Goal: Information Seeking & Learning: Understand process/instructions

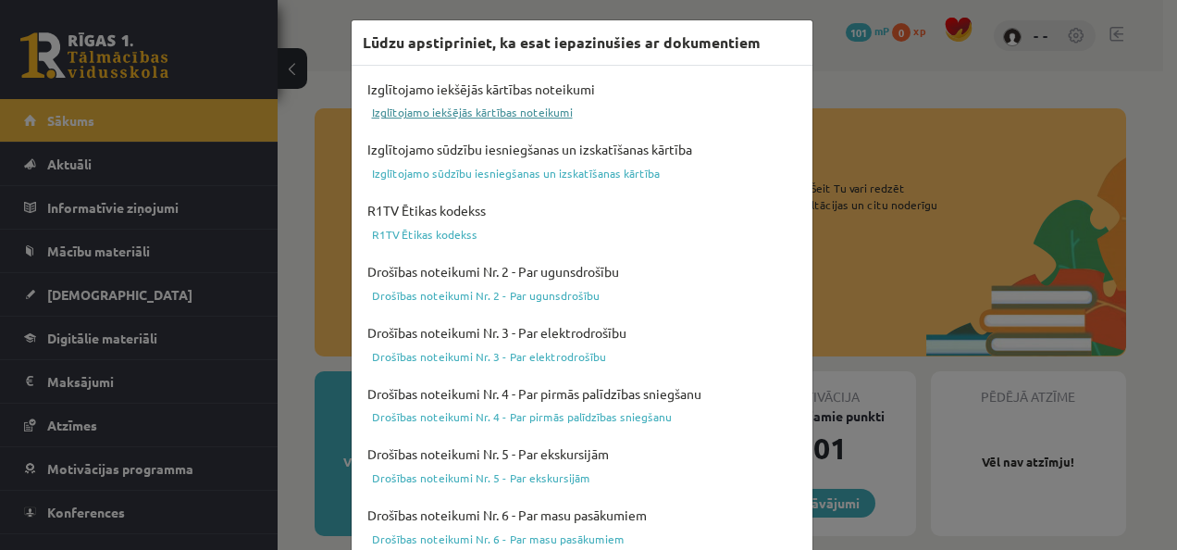
click at [481, 107] on link "Izglītojamo iekšējās kārtības noteikumi" at bounding box center [582, 112] width 439 height 22
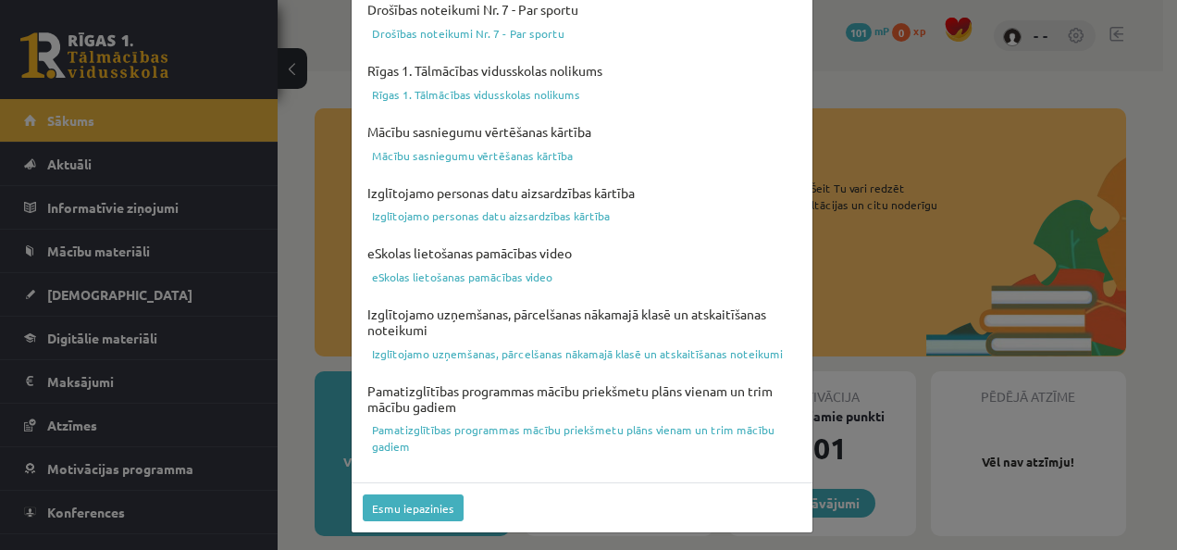
scroll to position [782, 0]
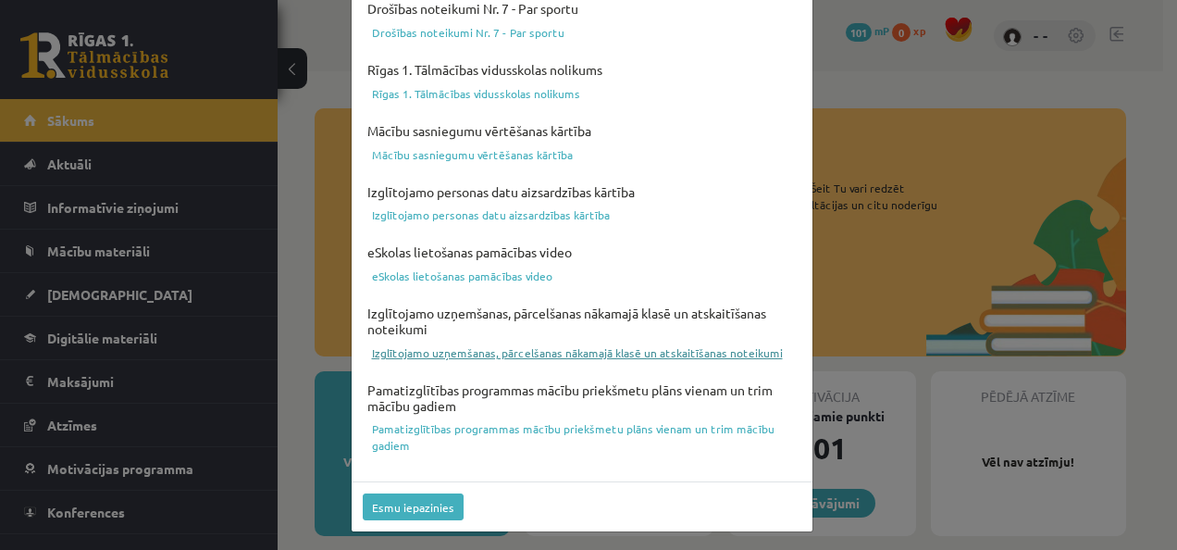
click at [473, 357] on link "Izglītojamo uzņemšanas, pārcelšanas nākamajā klasē un atskaitīšanas noteikumi" at bounding box center [582, 353] width 439 height 22
click at [446, 502] on button "Esmu iepazinies" at bounding box center [413, 506] width 101 height 27
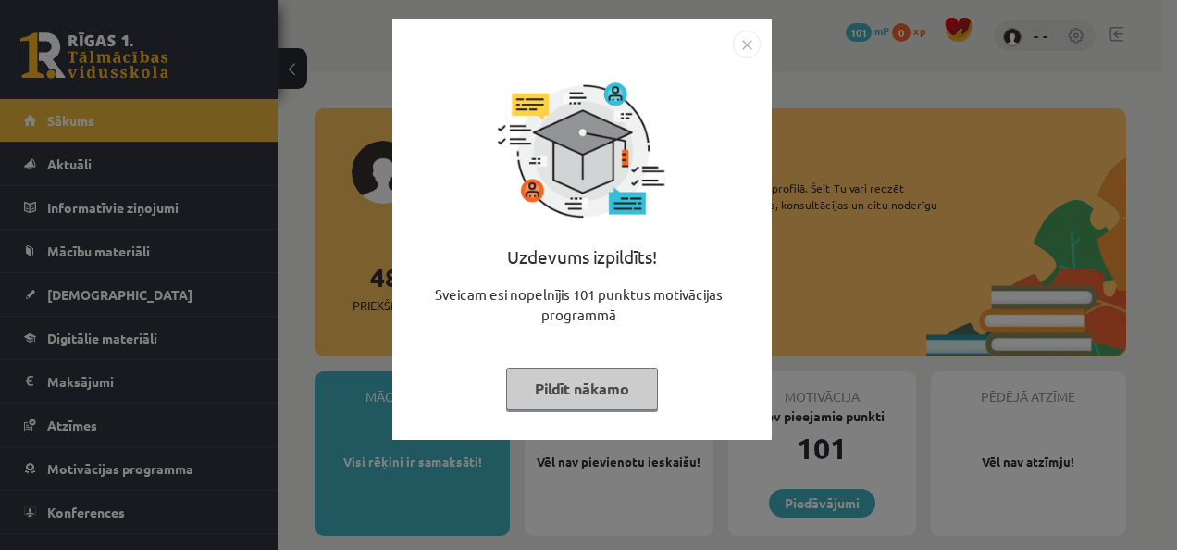
click at [579, 404] on button "Pildīt nākamo" at bounding box center [582, 388] width 152 height 43
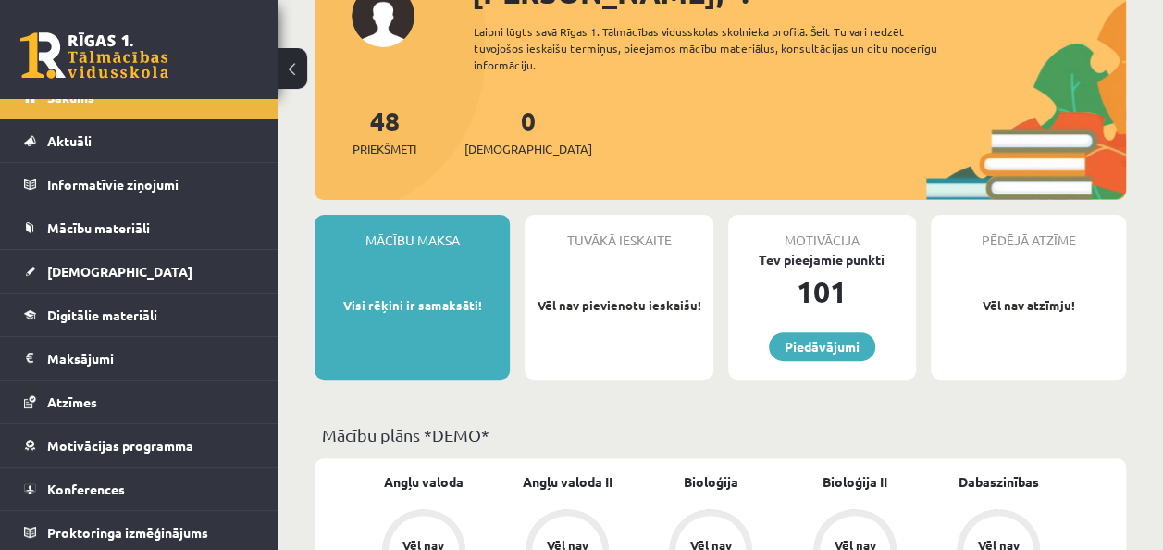
scroll to position [185, 0]
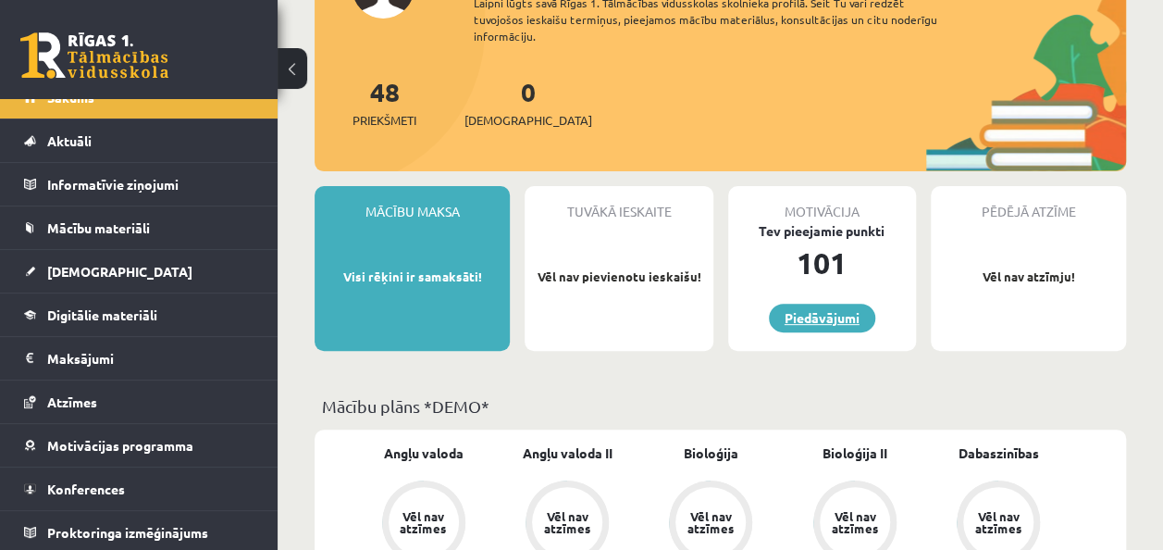
click at [825, 323] on link "Piedāvājumi" at bounding box center [822, 318] width 106 height 29
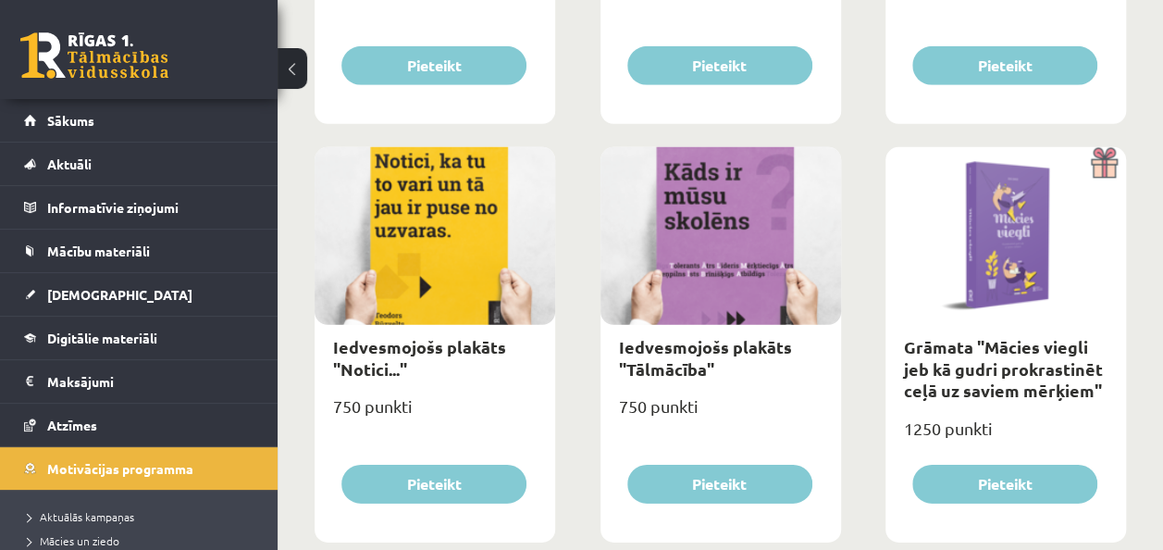
scroll to position [2667, 0]
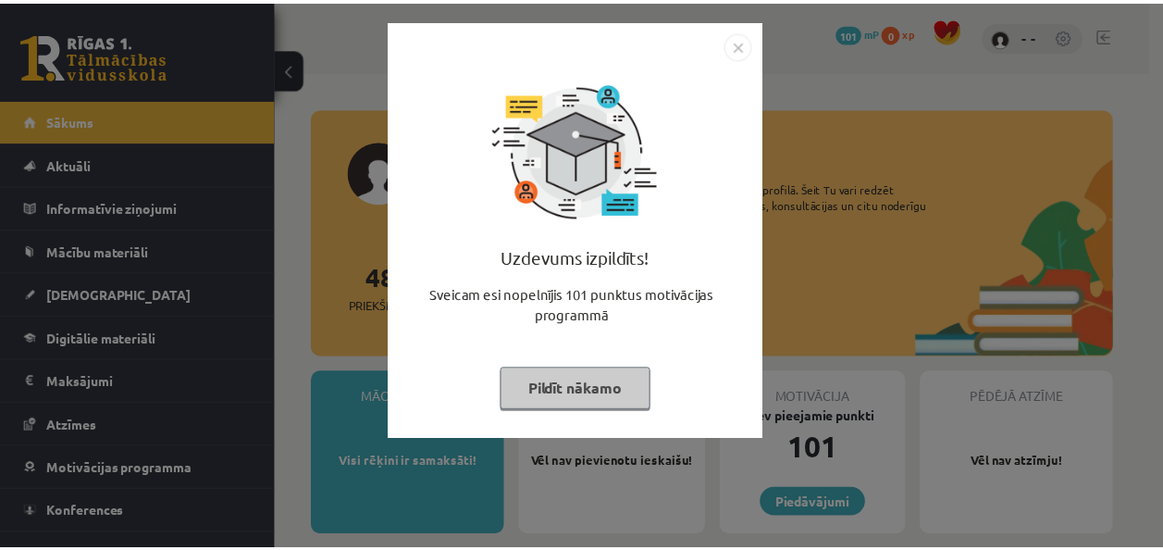
scroll to position [185, 0]
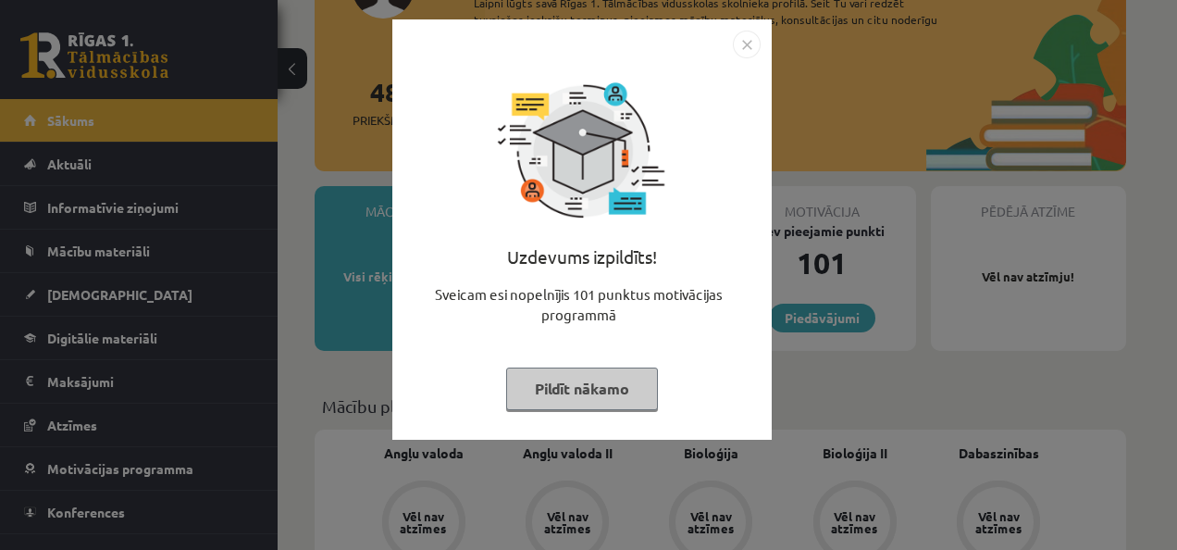
click at [608, 385] on button "Pildīt nākamo" at bounding box center [582, 388] width 152 height 43
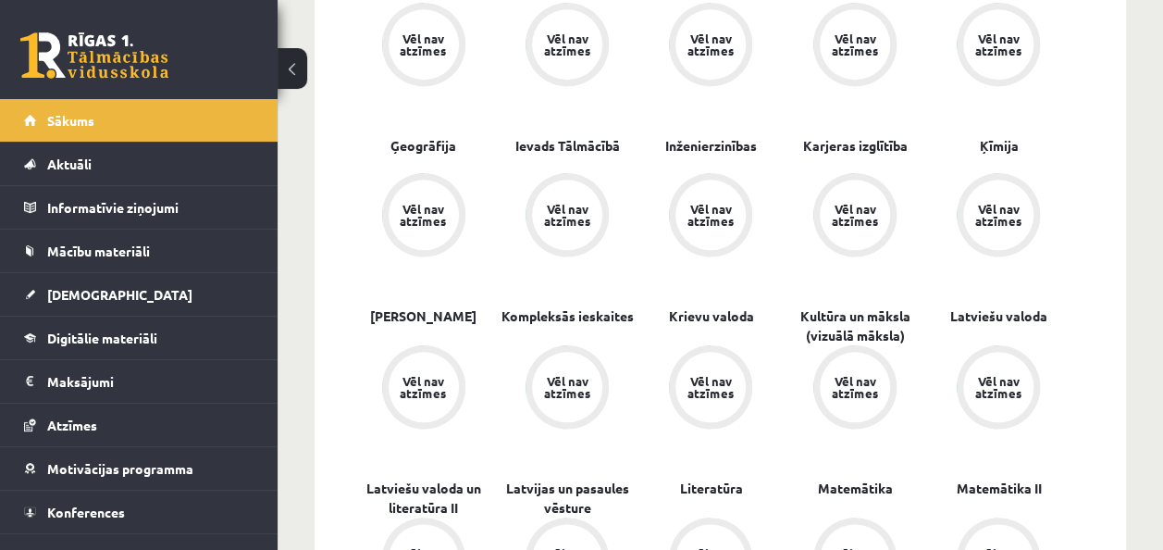
scroll to position [370, 0]
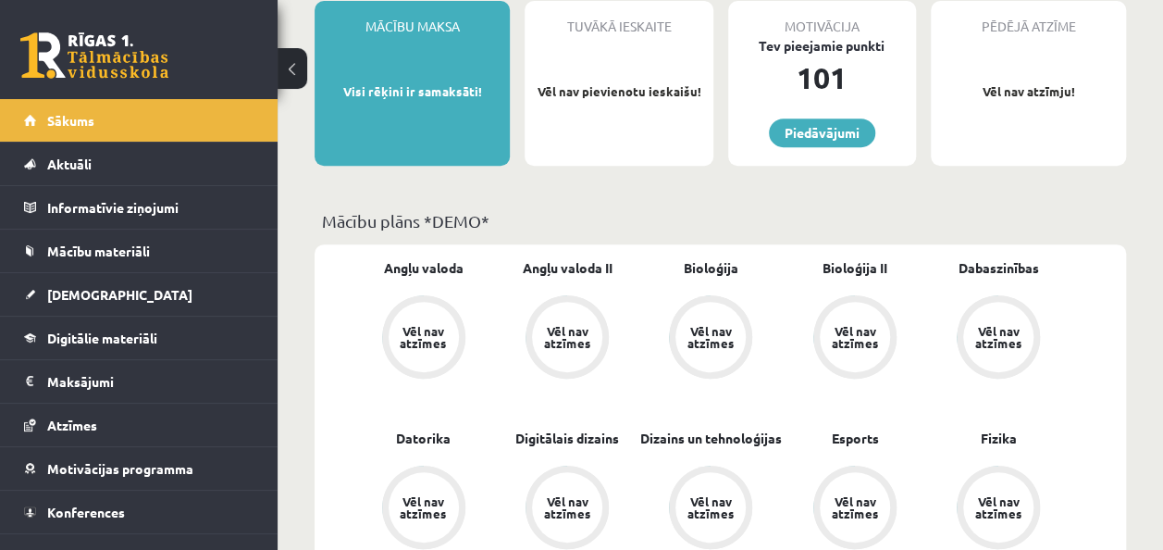
click at [439, 346] on div "Vēl nav atzīmes" at bounding box center [424, 337] width 52 height 24
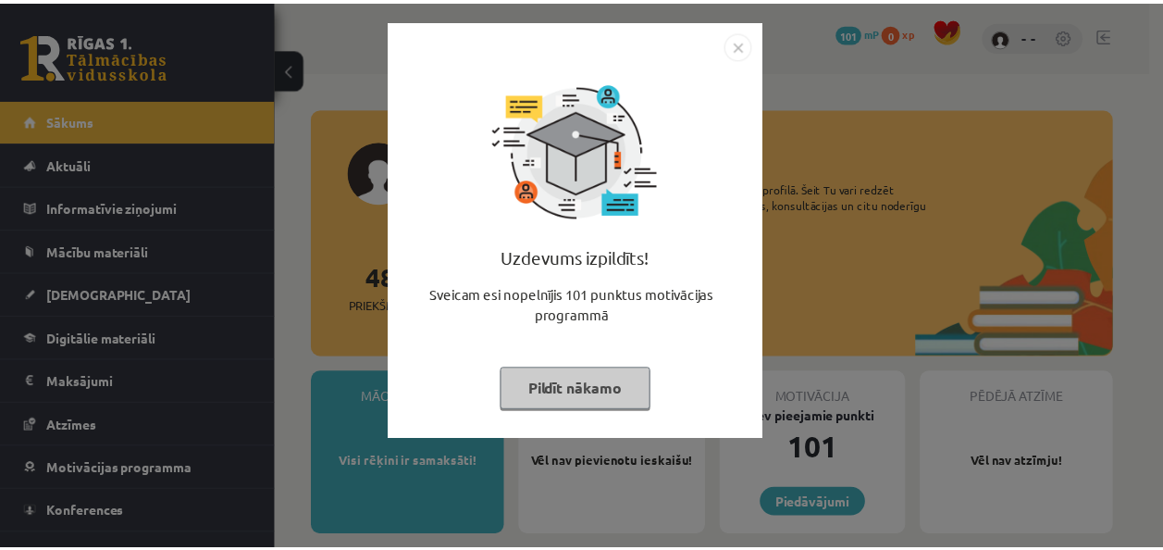
scroll to position [370, 0]
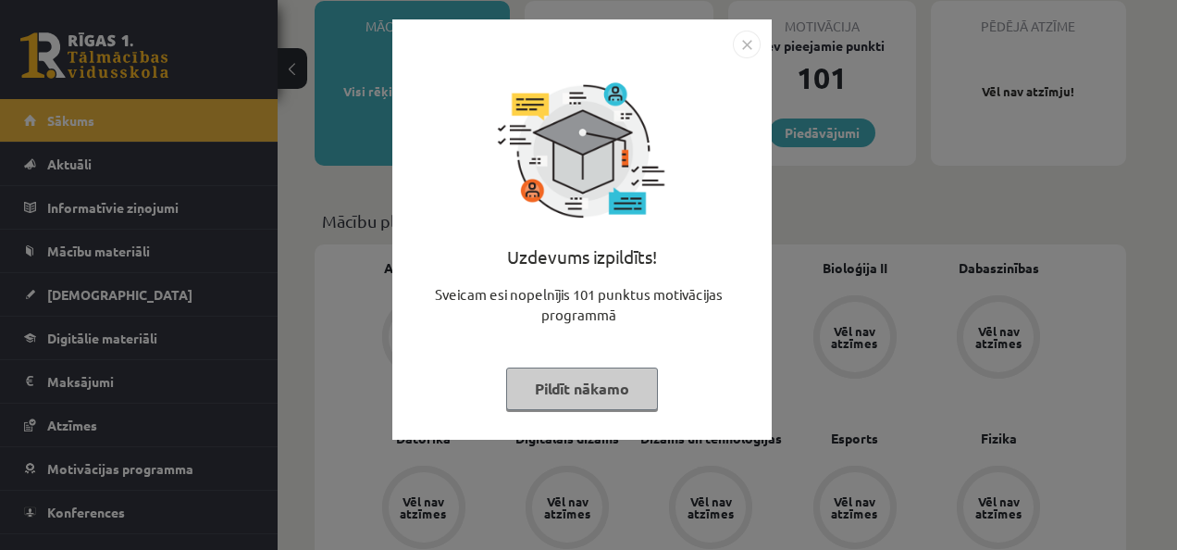
click at [613, 394] on button "Pildīt nākamo" at bounding box center [582, 388] width 152 height 43
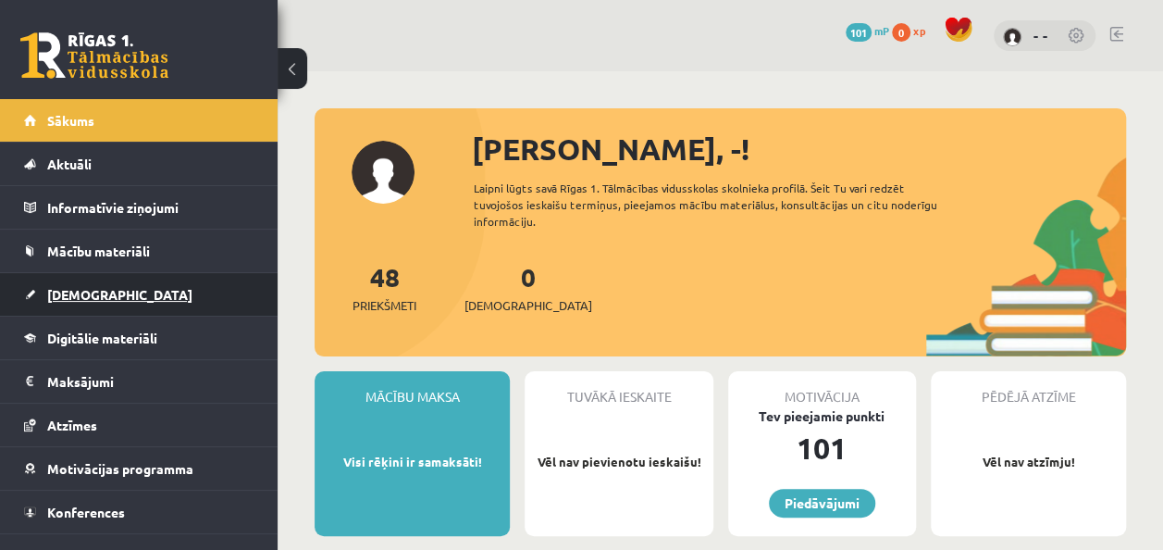
scroll to position [23, 0]
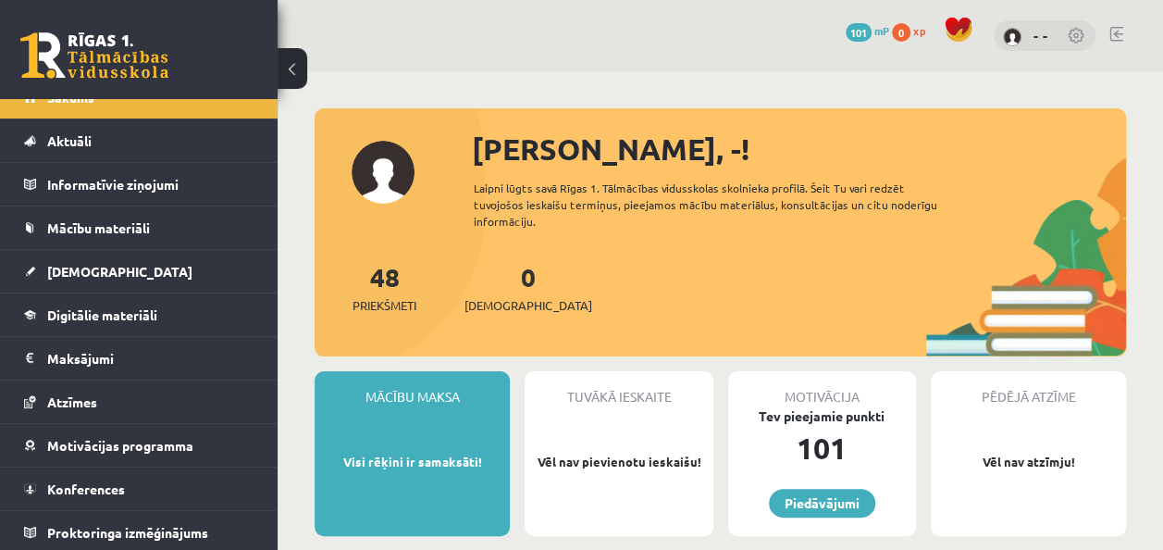
click at [383, 293] on div "48 Priekšmeti" at bounding box center [385, 285] width 64 height 57
click at [381, 279] on link "48 Priekšmeti" at bounding box center [385, 287] width 64 height 55
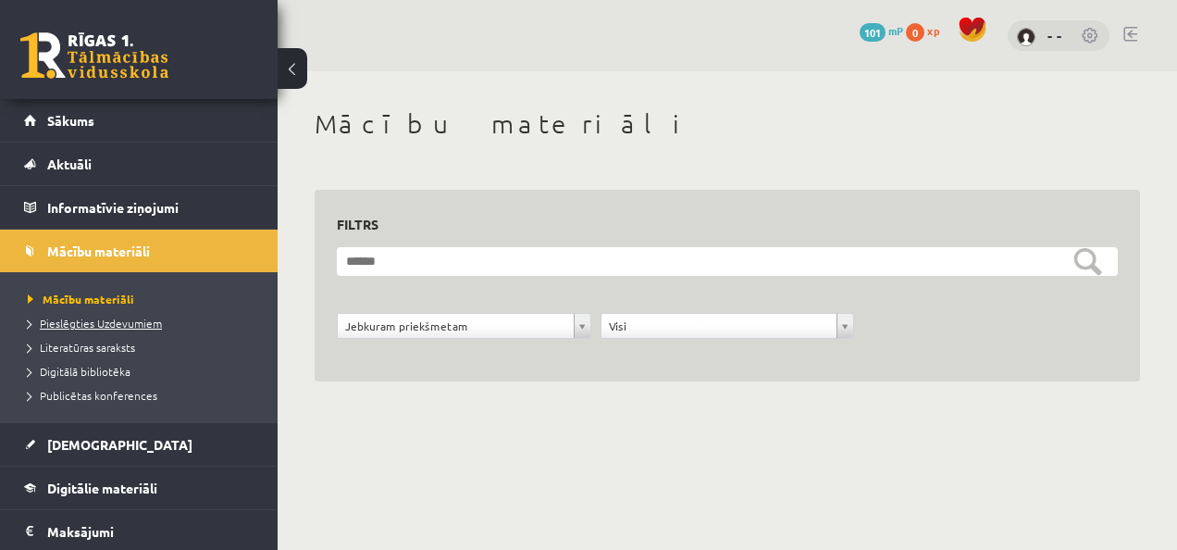
click at [109, 319] on span "Pieslēgties Uzdevumiem" at bounding box center [95, 323] width 134 height 15
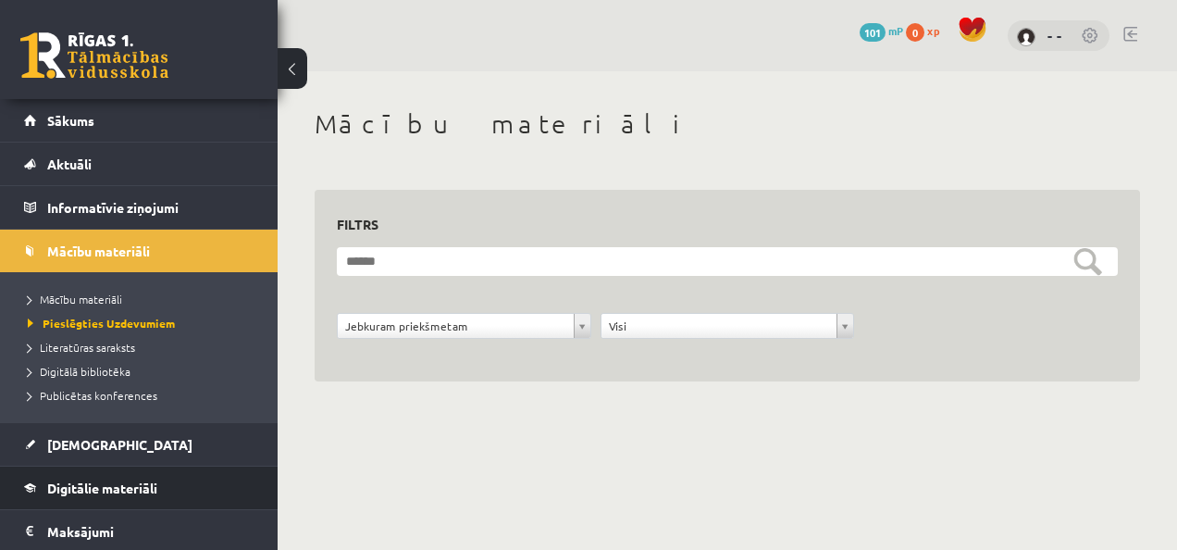
scroll to position [173, 0]
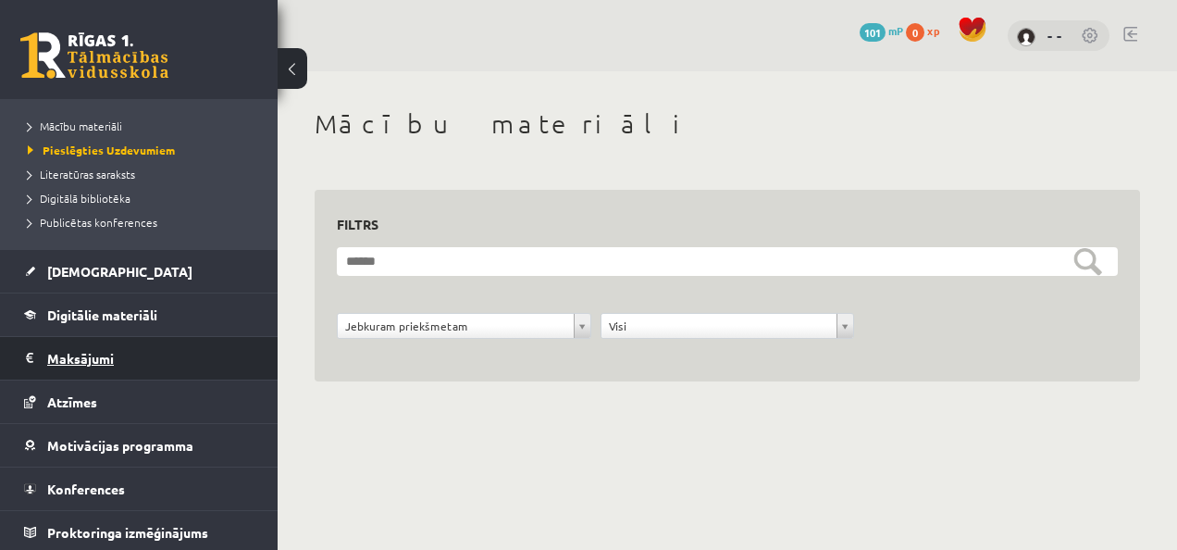
click at [68, 353] on legend "Maksājumi 0" at bounding box center [150, 358] width 207 height 43
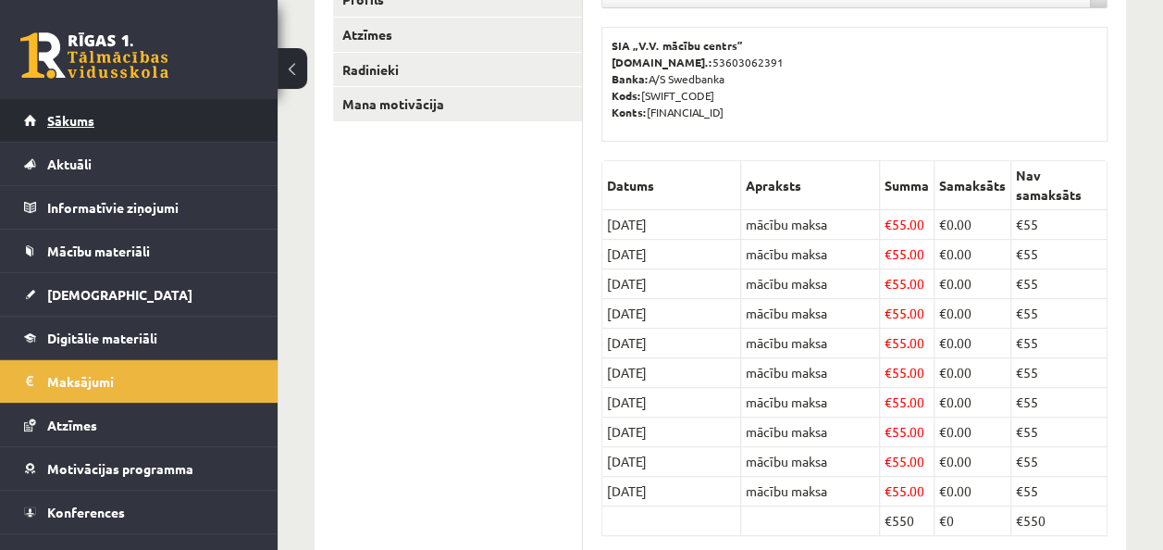
click at [68, 113] on span "Sākums" at bounding box center [70, 120] width 47 height 17
